Goal: Task Accomplishment & Management: Manage account settings

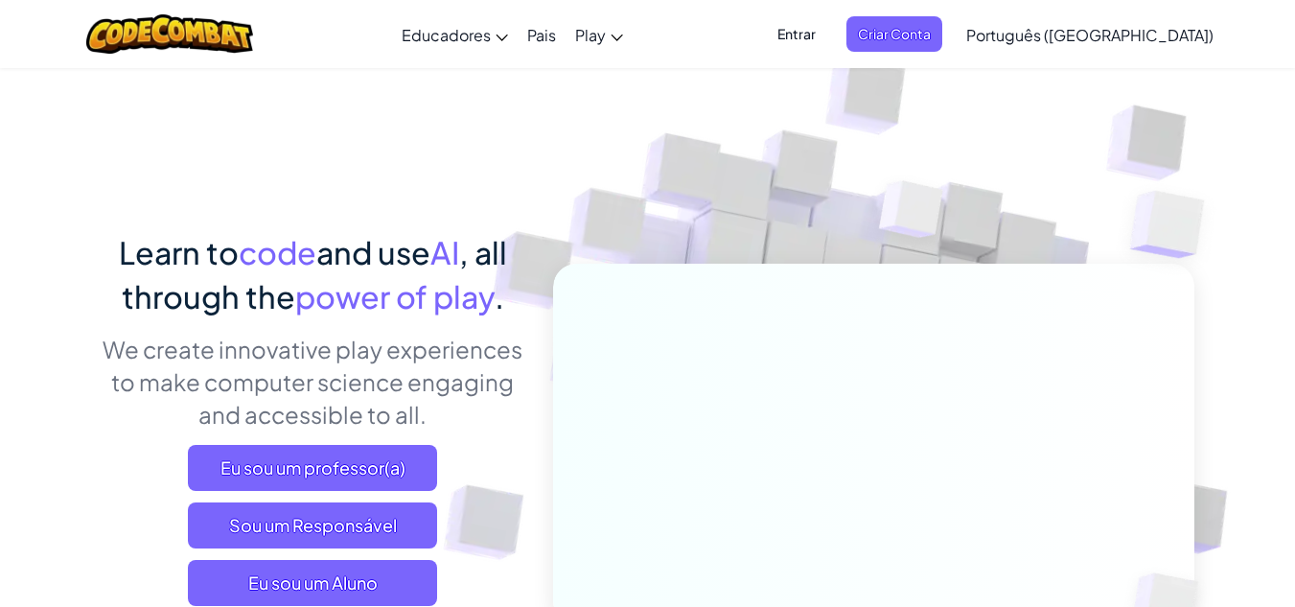
click at [827, 24] on span "Entrar" at bounding box center [796, 33] width 61 height 35
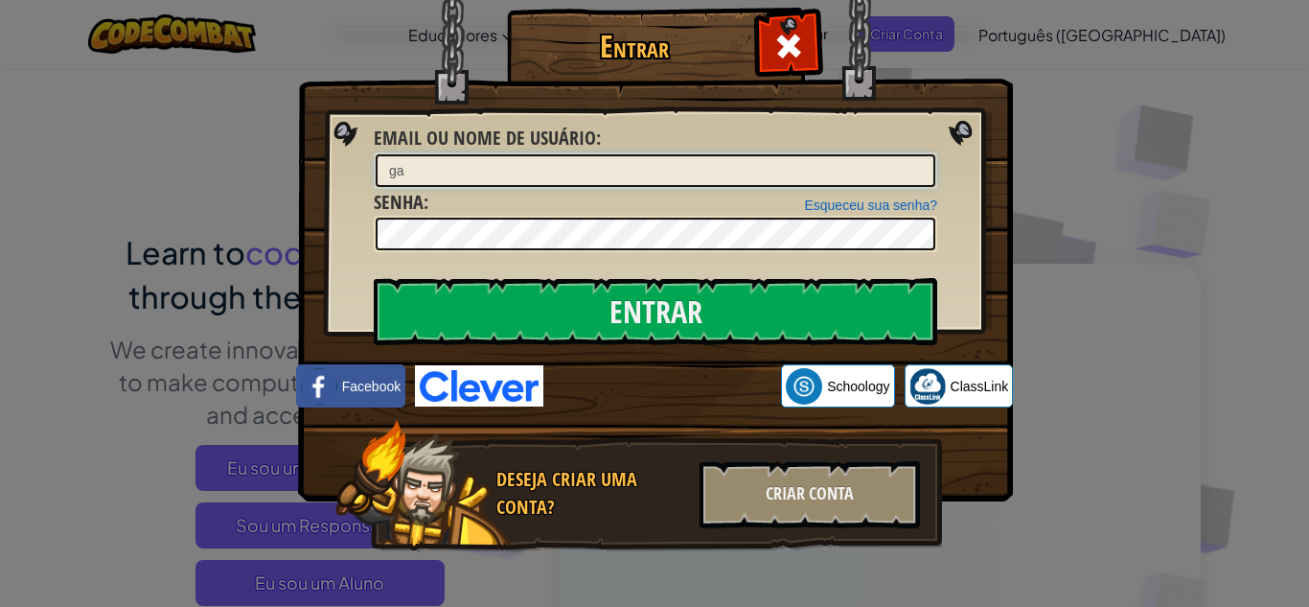
type input "g"
type input "G"
type input "GabrielBaessoTeixeiradeOliveira"
click at [573, 242] on div "Entrar Erro desconhecido. Email ou nome de usuário : GabrielBaessoTeixeiradeOli…" at bounding box center [654, 308] width 638 height 558
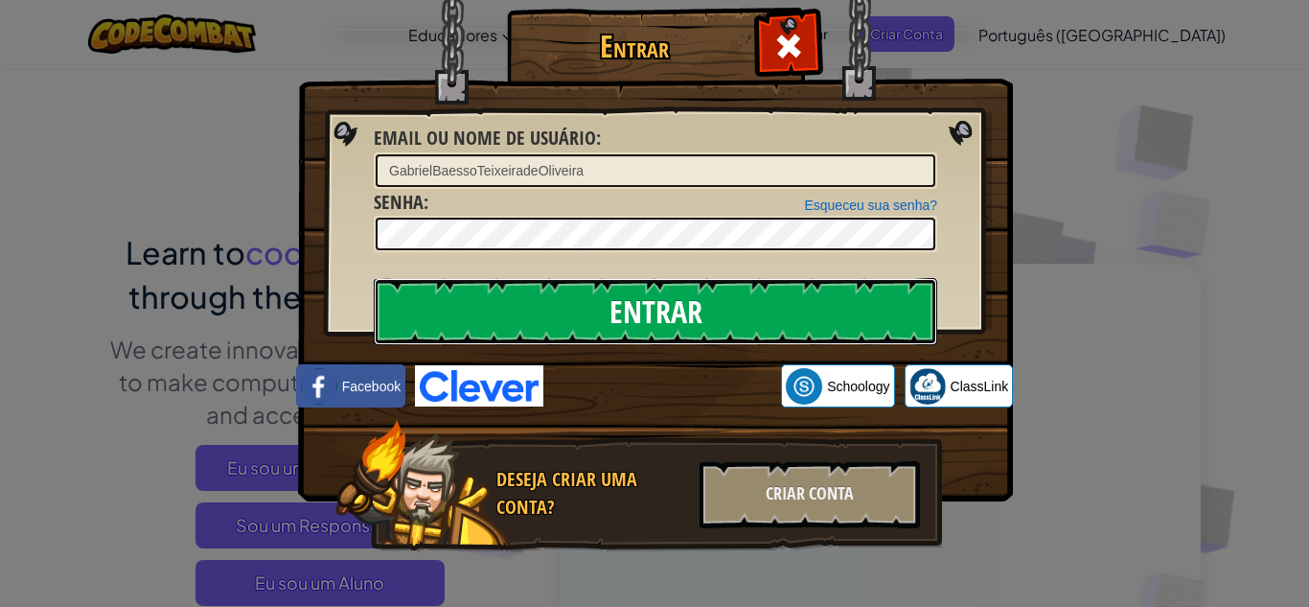
click at [593, 314] on input "Entrar" at bounding box center [656, 311] width 564 height 67
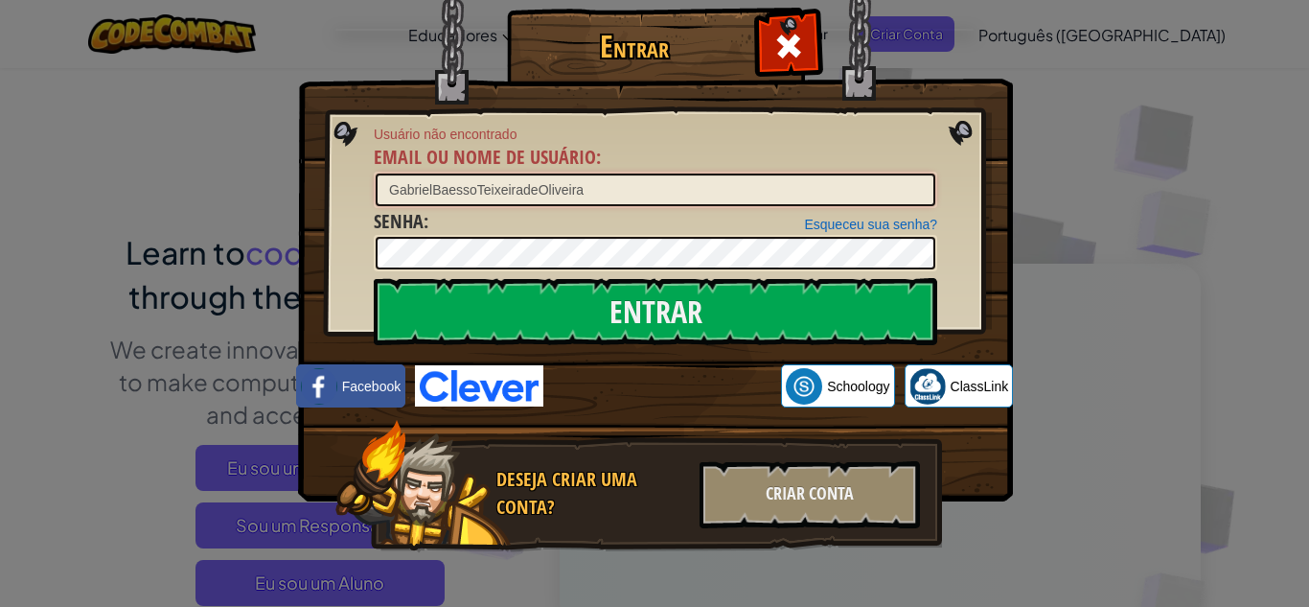
click at [589, 187] on input "GabrielBaessoTeixeiradeOliveira" at bounding box center [656, 189] width 560 height 33
click at [437, 202] on input "GA" at bounding box center [656, 189] width 560 height 33
type input "G"
type input "[PERSON_NAME] Baesso [PERSON_NAME] [PERSON_NAME]"
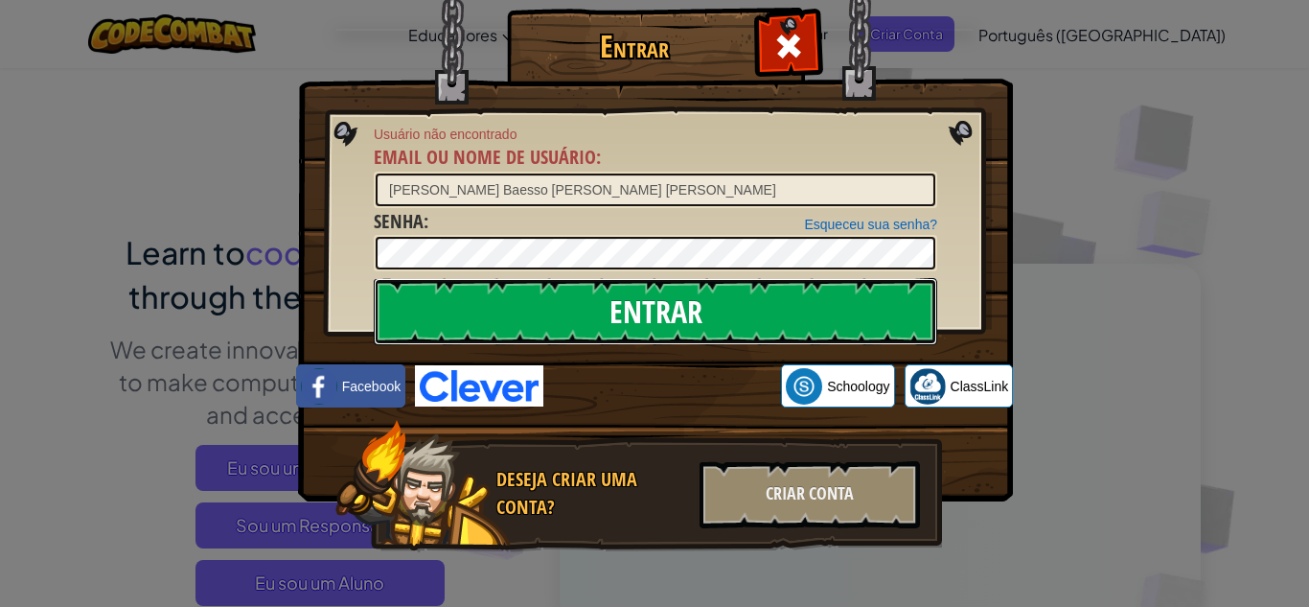
click at [659, 301] on input "Entrar" at bounding box center [656, 311] width 564 height 67
